Goal: Transaction & Acquisition: Purchase product/service

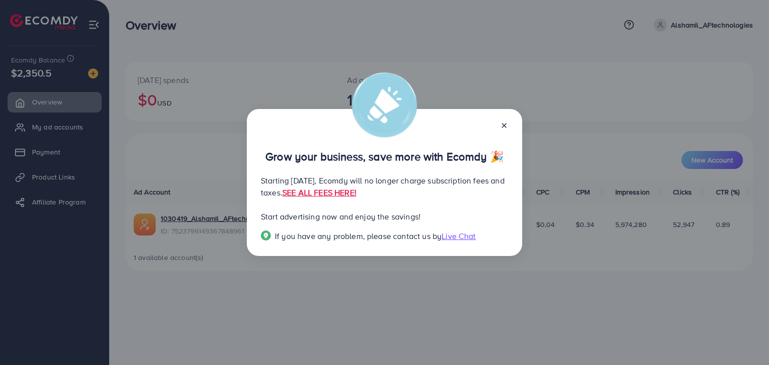
click at [504, 125] on icon at bounding box center [504, 126] width 8 height 8
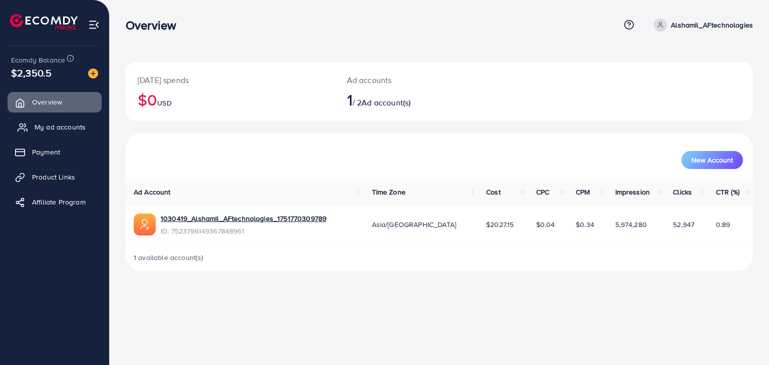
click at [70, 132] on span "My ad accounts" at bounding box center [60, 127] width 51 height 10
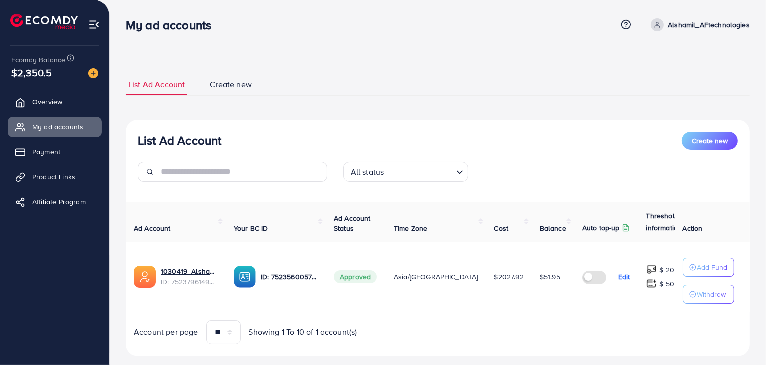
click at [583, 279] on label at bounding box center [597, 277] width 28 height 12
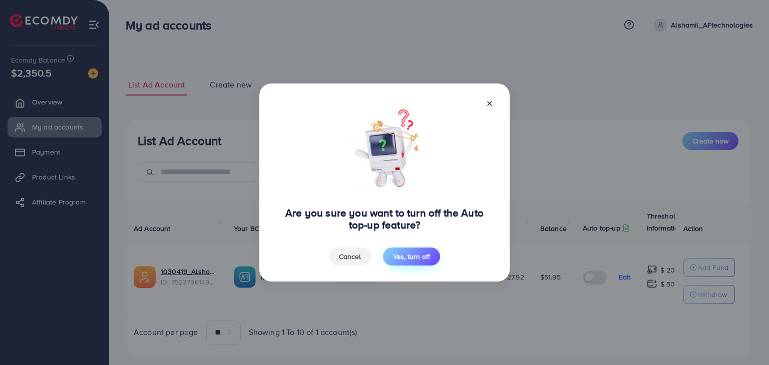
click at [409, 254] on span "Yes, turn off" at bounding box center [411, 257] width 37 height 10
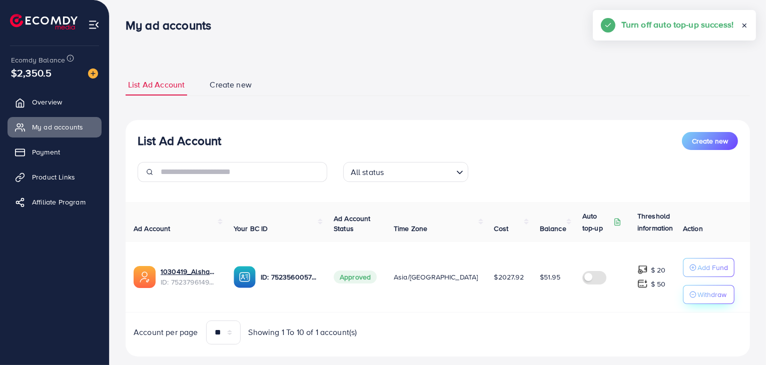
click at [699, 297] on p "Withdraw" at bounding box center [712, 295] width 29 height 12
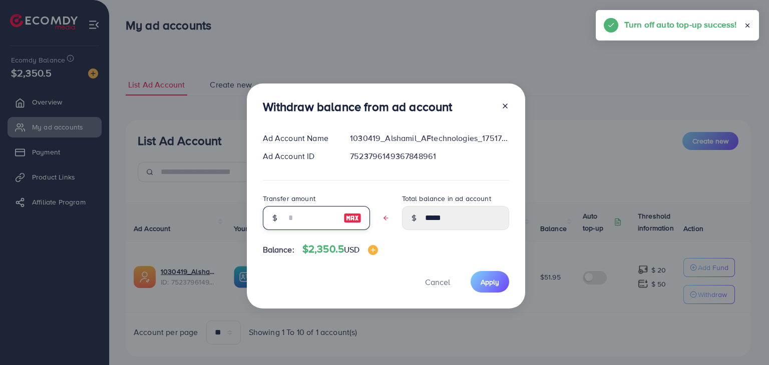
click at [309, 220] on input "text" at bounding box center [311, 218] width 50 height 24
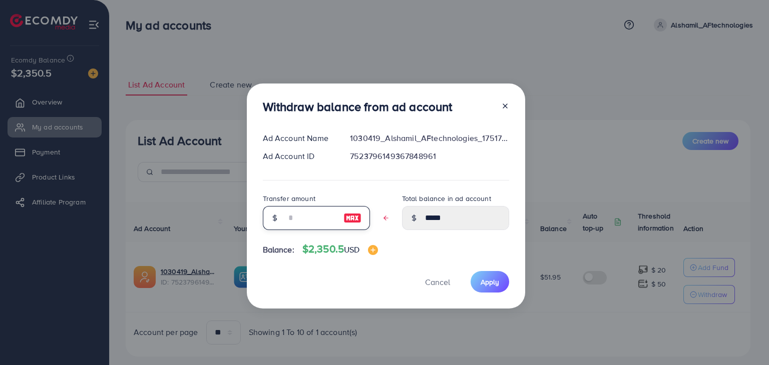
type input "*"
type input "*****"
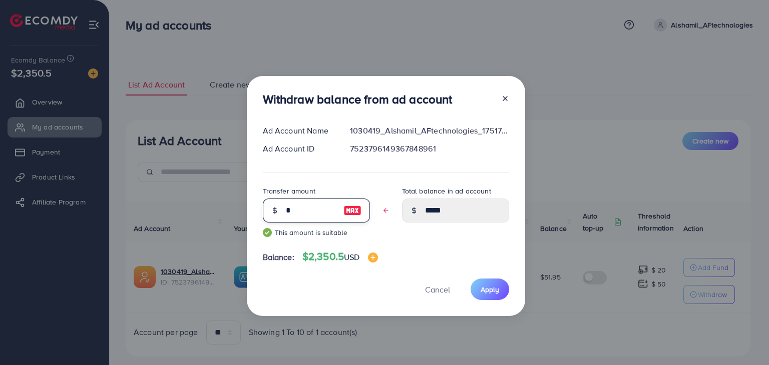
type input "**"
type input "****"
type input "**"
click at [482, 286] on span "Apply" at bounding box center [490, 290] width 19 height 10
click at [505, 101] on icon at bounding box center [505, 99] width 8 height 8
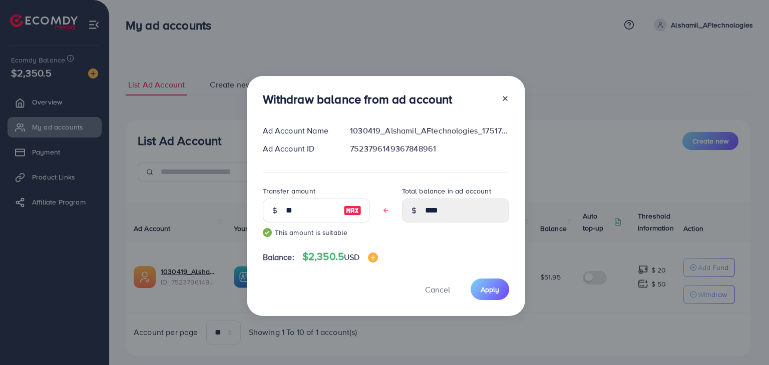
type input "*****"
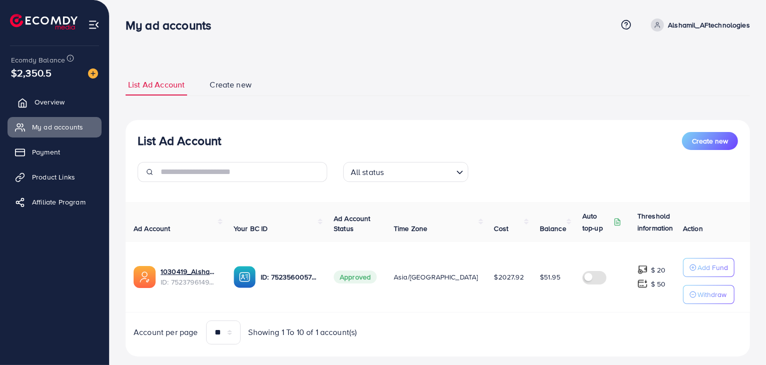
click at [50, 108] on link "Overview" at bounding box center [55, 102] width 94 height 20
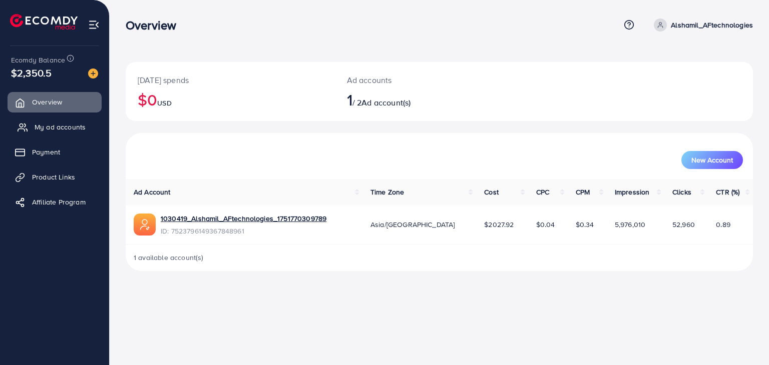
click at [58, 121] on link "My ad accounts" at bounding box center [55, 127] width 94 height 20
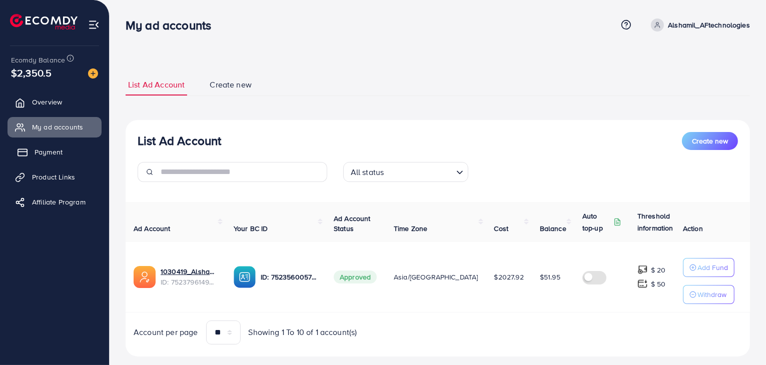
click at [32, 148] on link "Payment" at bounding box center [55, 152] width 94 height 20
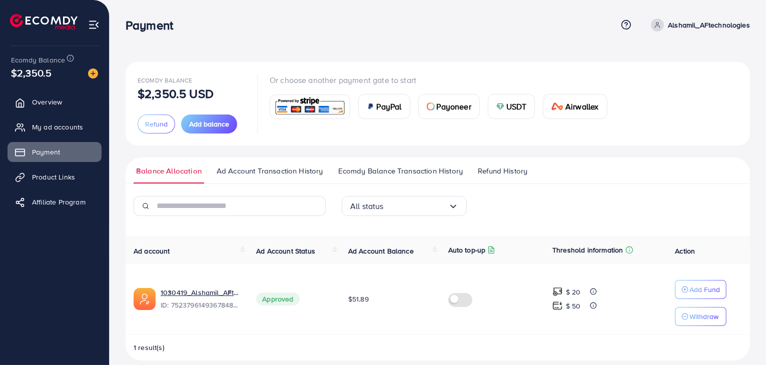
click at [522, 108] on span "USDT" at bounding box center [517, 107] width 21 height 12
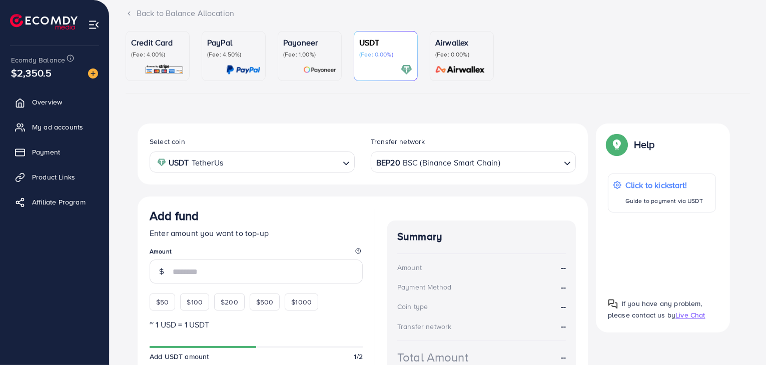
scroll to position [150, 0]
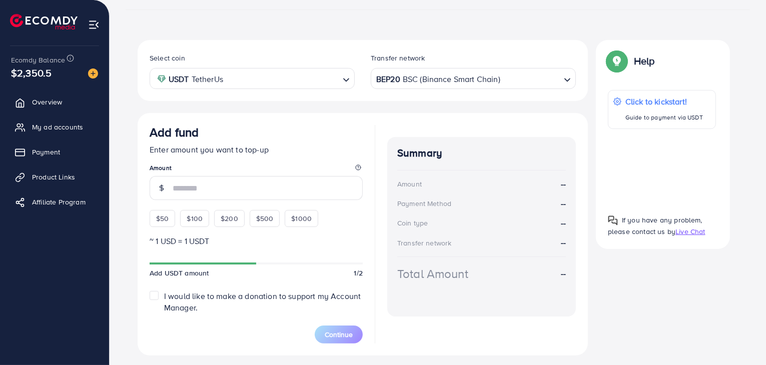
click at [259, 192] on input "number" at bounding box center [268, 188] width 190 height 24
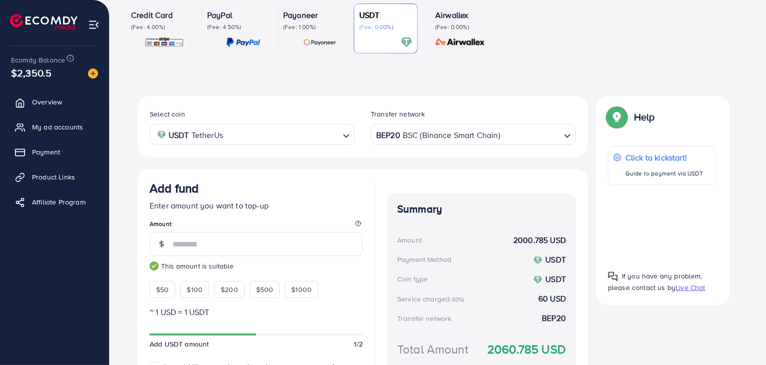
scroll to position [0, 0]
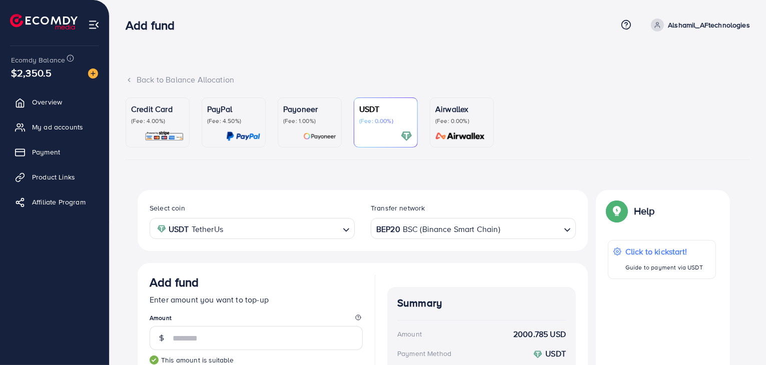
type input "****"
click at [158, 138] on img at bounding box center [165, 137] width 40 height 12
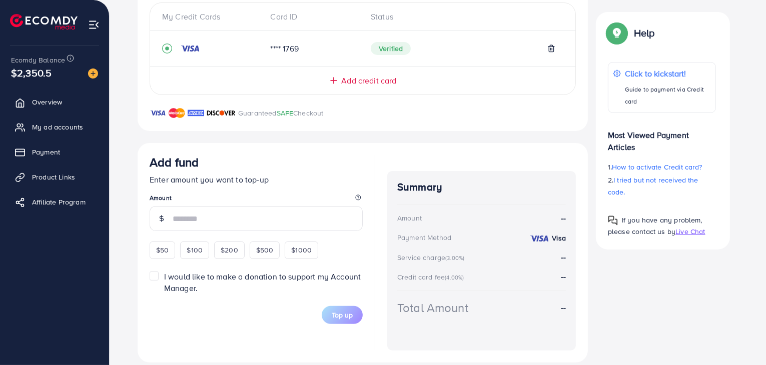
scroll to position [237, 0]
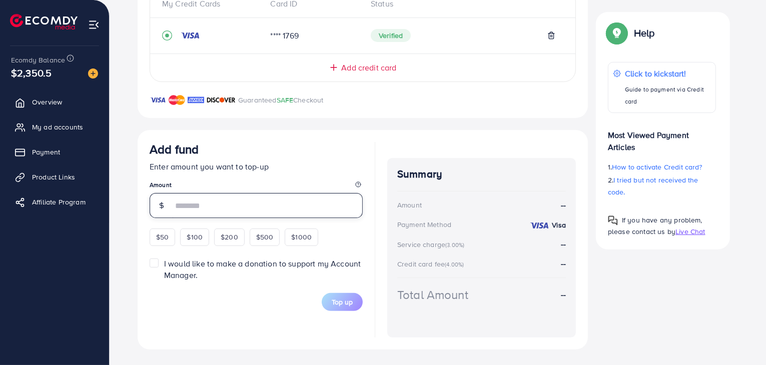
click at [238, 205] on input "number" at bounding box center [268, 205] width 190 height 25
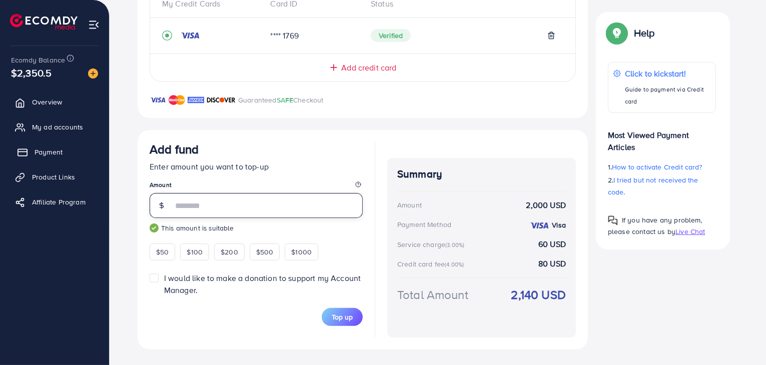
type input "****"
click at [66, 161] on link "Payment" at bounding box center [55, 152] width 94 height 20
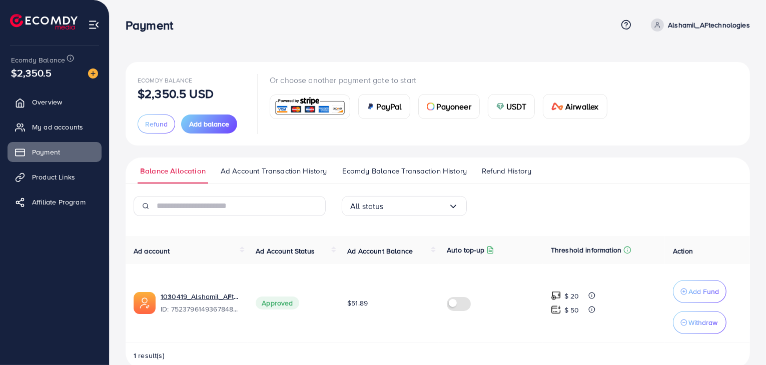
click at [403, 175] on span "Ecomdy Balance Transaction History" at bounding box center [404, 171] width 125 height 11
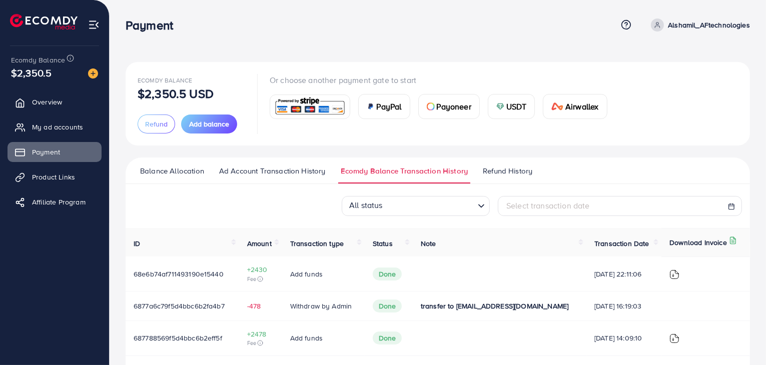
click at [498, 274] on td at bounding box center [500, 274] width 174 height 35
click at [347, 260] on td "Add funds" at bounding box center [323, 274] width 83 height 35
click at [672, 272] on img at bounding box center [675, 275] width 10 height 10
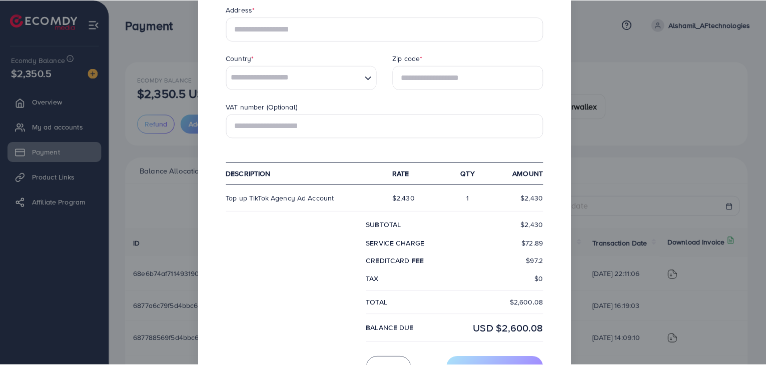
scroll to position [288, 0]
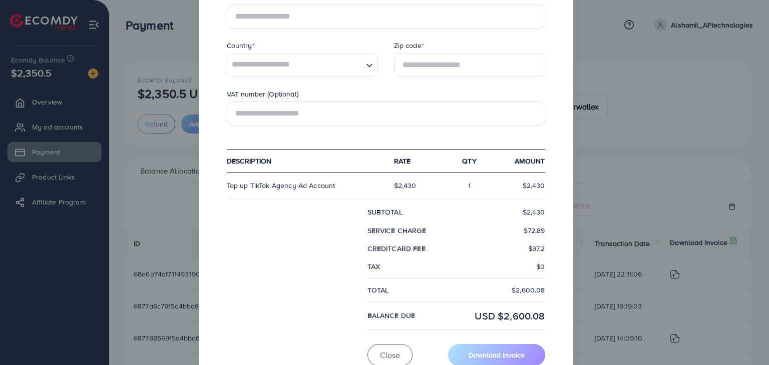
click at [584, 195] on div "× Ecomdy Media Business Number 202113175W [STREET_ADDRESS] [PHONE_NUMBER] [EMAI…" at bounding box center [384, 182] width 769 height 365
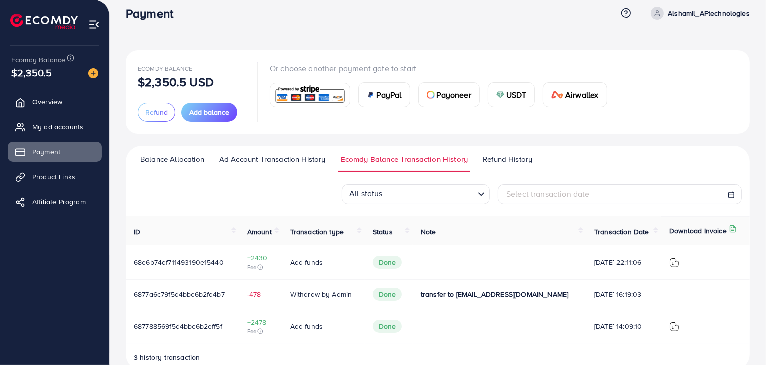
scroll to position [0, 0]
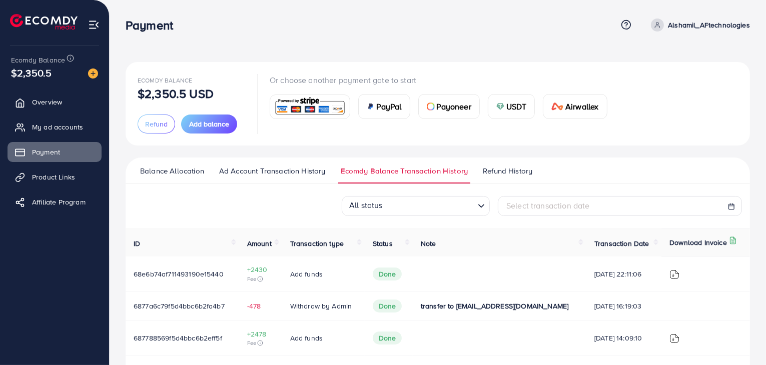
click at [677, 27] on p "Alshamil_AFtechnologies" at bounding box center [709, 25] width 82 height 12
click at [682, 86] on span "Log out" at bounding box center [690, 82] width 27 height 12
